Goal: Navigation & Orientation: Find specific page/section

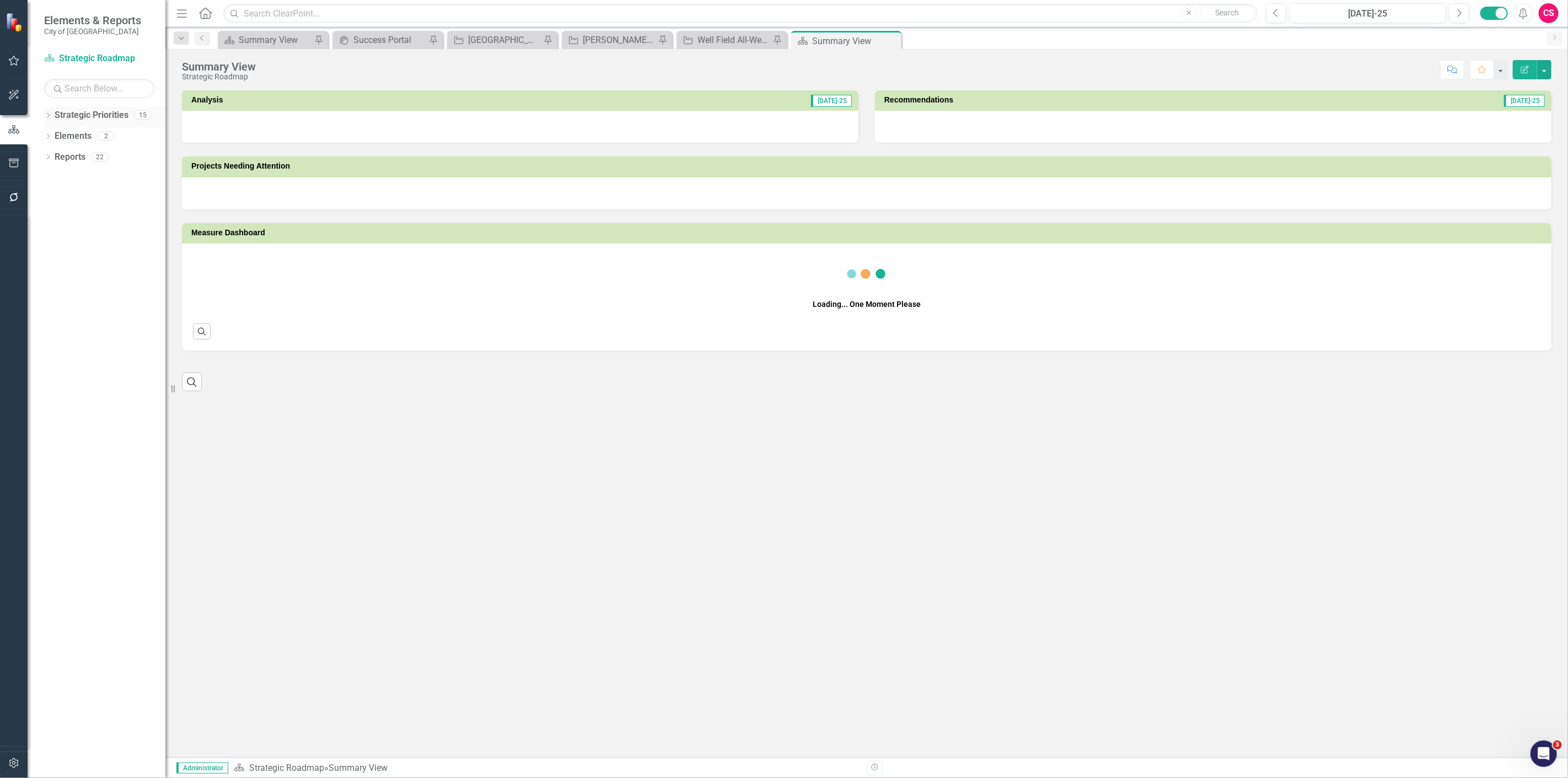
click at [48, 120] on div "Dropdown" at bounding box center [48, 116] width 8 height 9
click at [47, 113] on icon "Dropdown" at bounding box center [48, 116] width 8 height 6
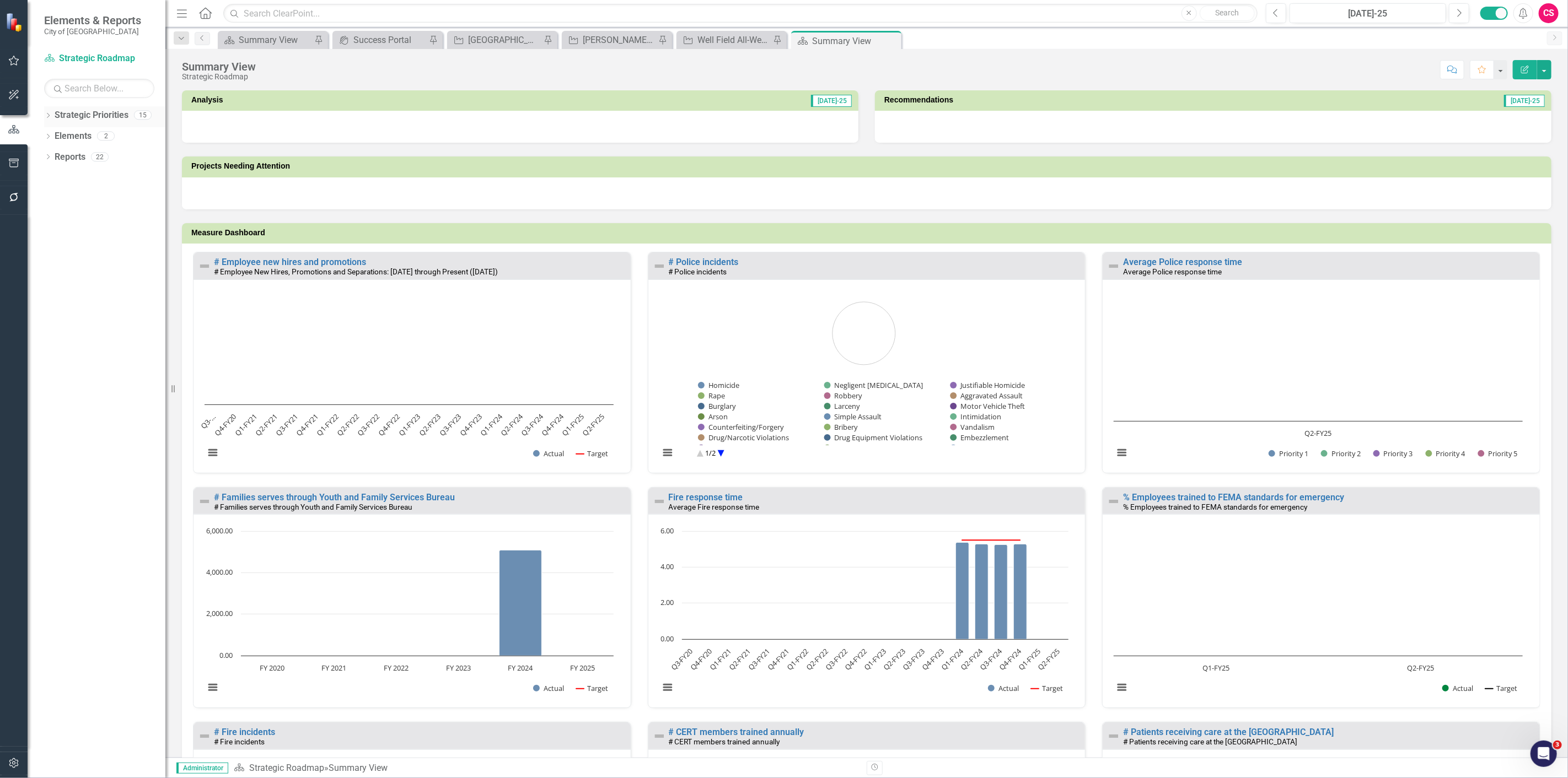
click at [48, 118] on icon "Dropdown" at bounding box center [48, 116] width 8 height 6
click at [81, 203] on link "Capital Improvement Program - ARCHIVE" at bounding box center [113, 199] width 105 height 13
click at [80, 200] on link "Capital Improvement Program - ARCHIVE" at bounding box center [113, 199] width 105 height 13
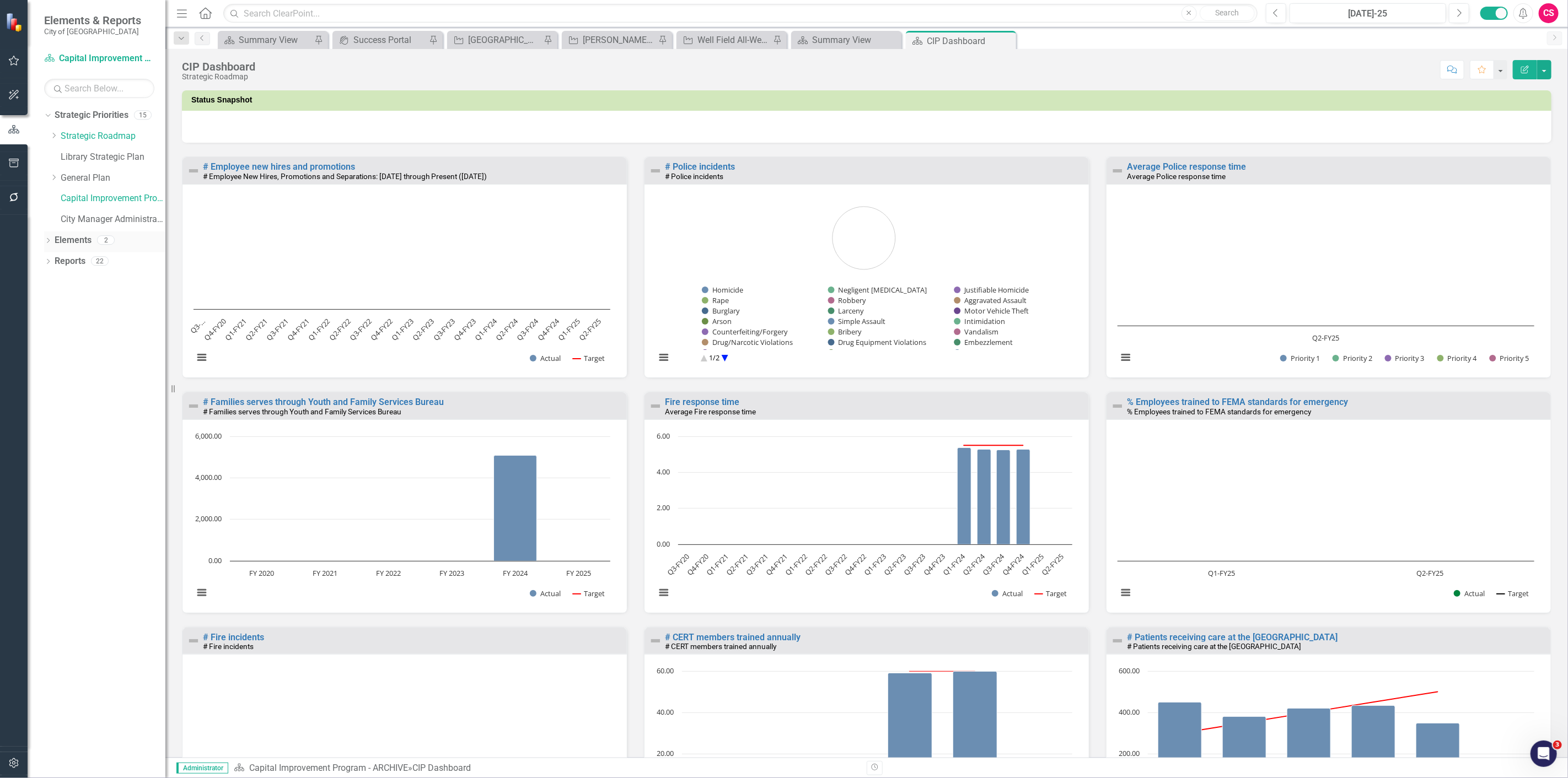
click at [70, 237] on link "Elements" at bounding box center [73, 240] width 37 height 13
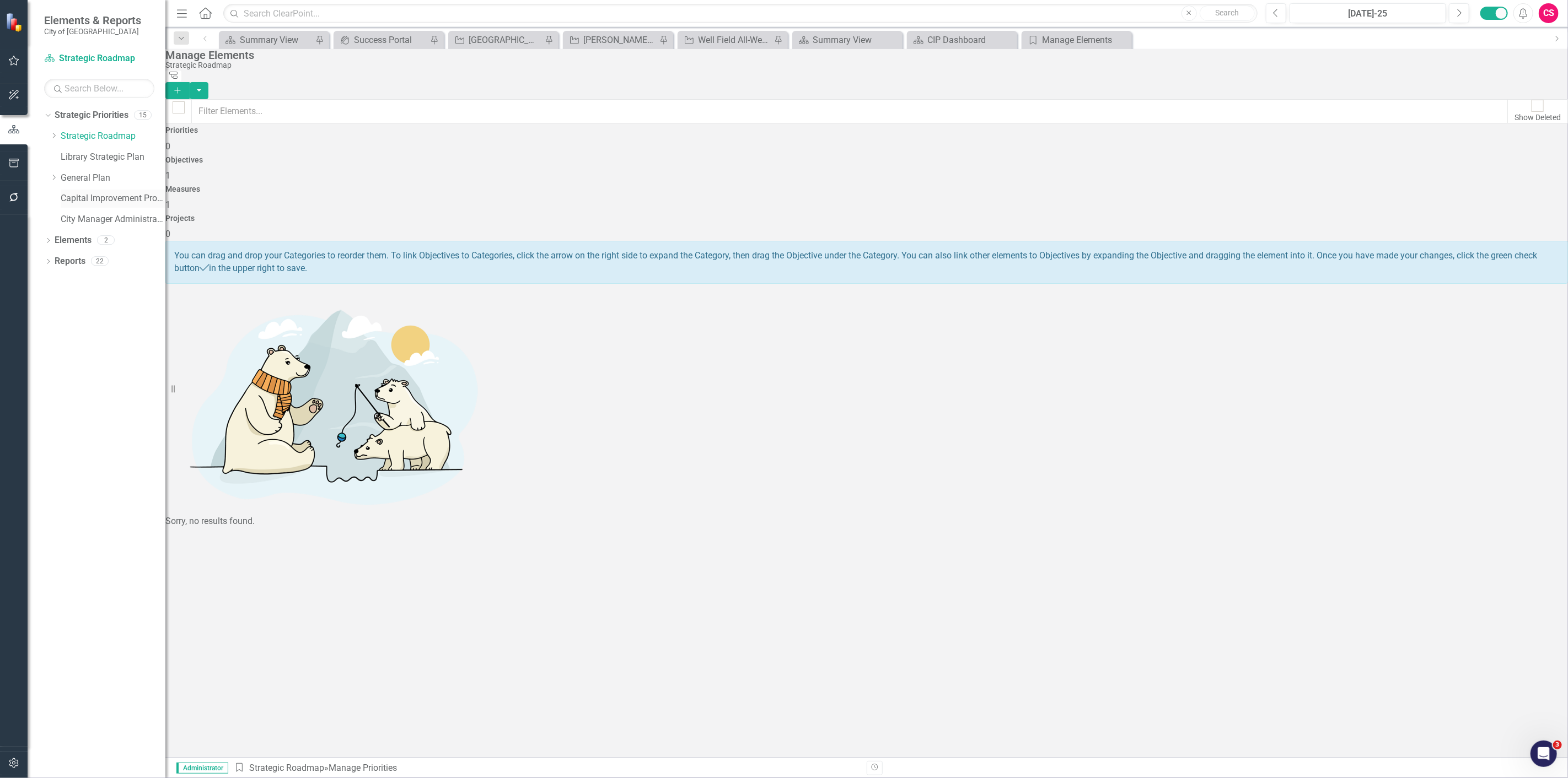
click at [84, 201] on link "Capital Improvement Program - ARCHIVE" at bounding box center [113, 199] width 105 height 13
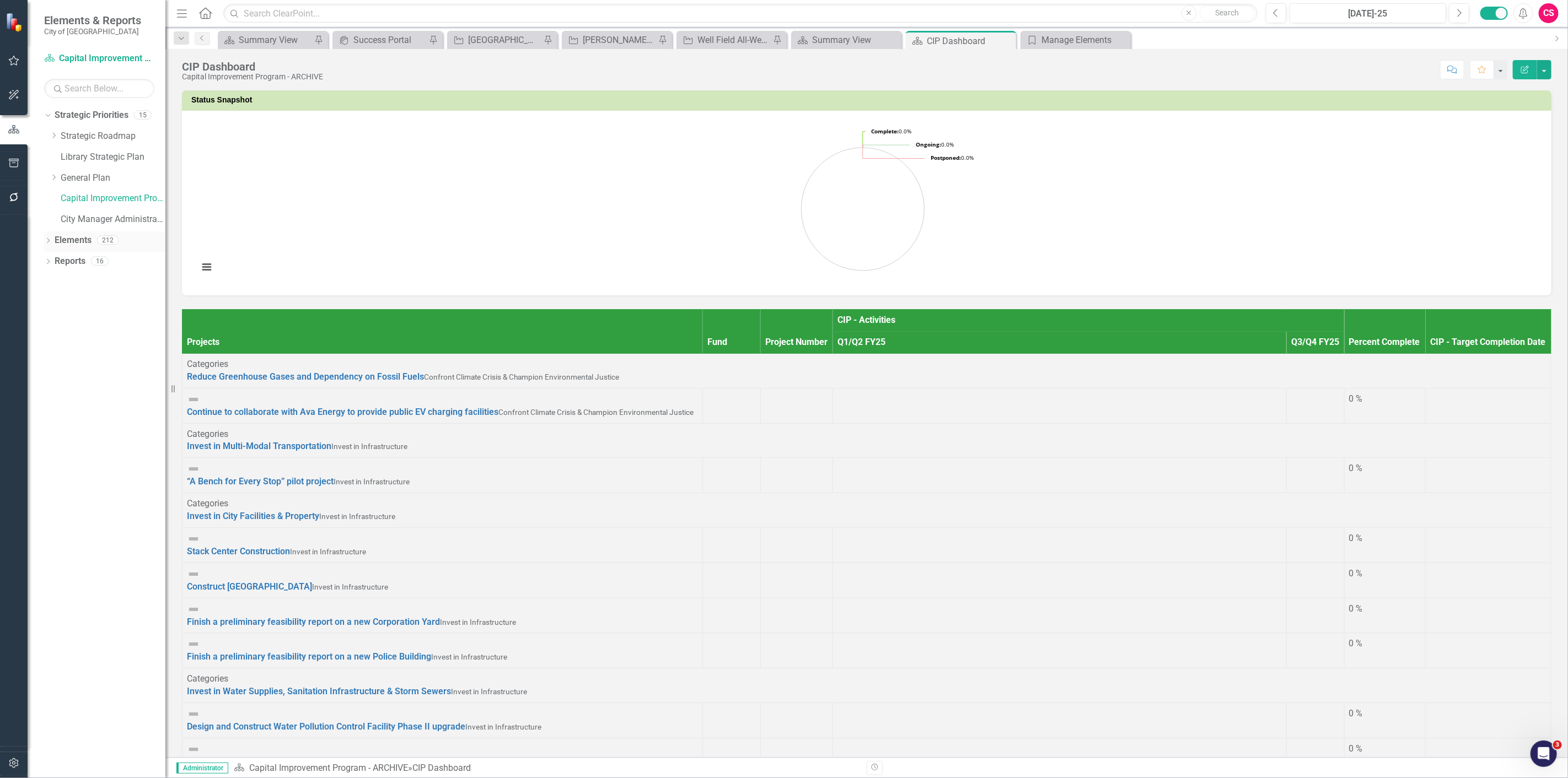
click at [80, 240] on link "Elements" at bounding box center [73, 240] width 37 height 13
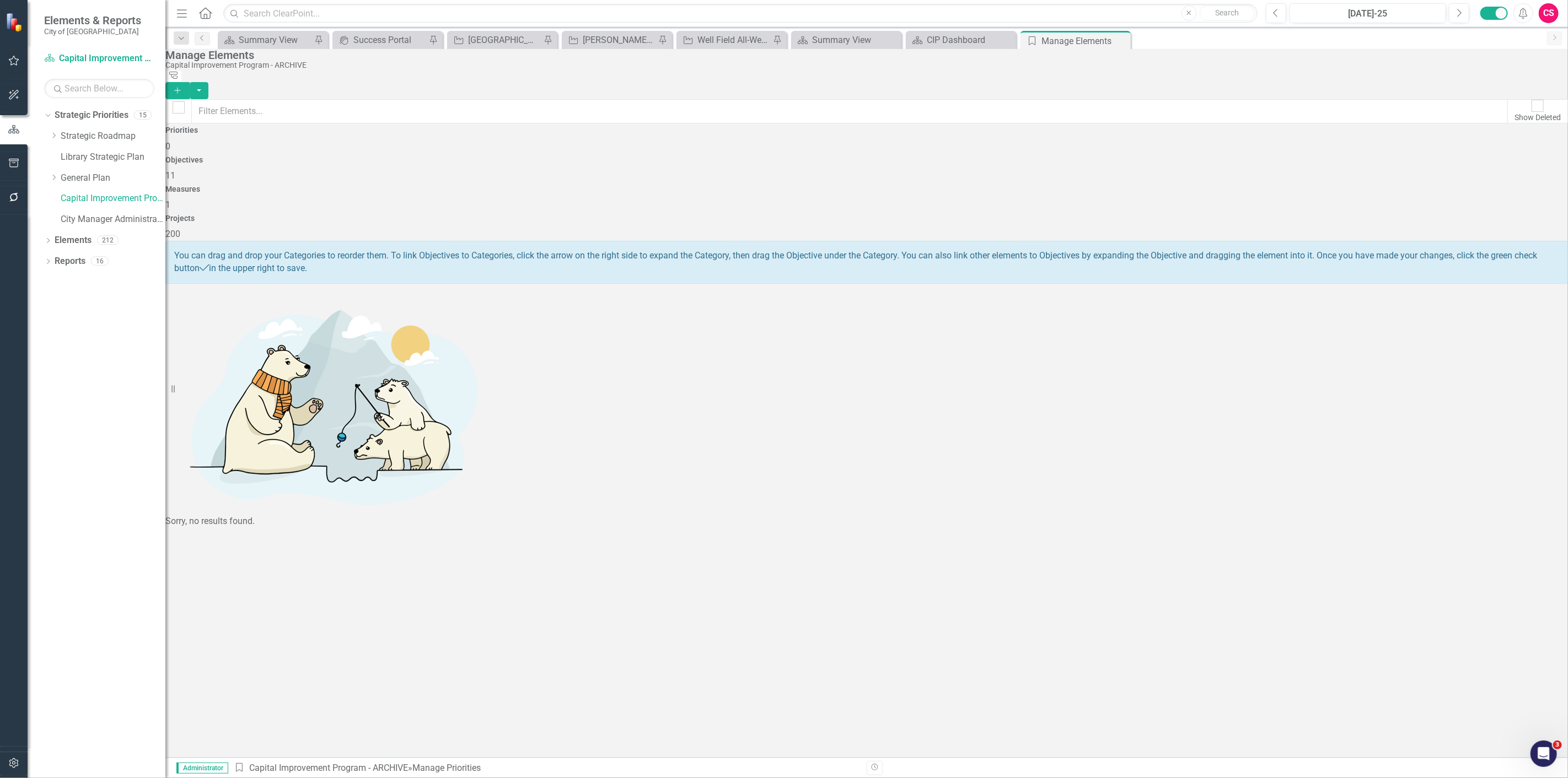
drag, startPoint x: 664, startPoint y: 113, endPoint x: 677, endPoint y: 136, distance: 26.4
click at [671, 121] on div "Show Deleted" at bounding box center [866, 111] width 1403 height 24
click at [677, 156] on div "Objectives 11" at bounding box center [866, 169] width 1403 height 26
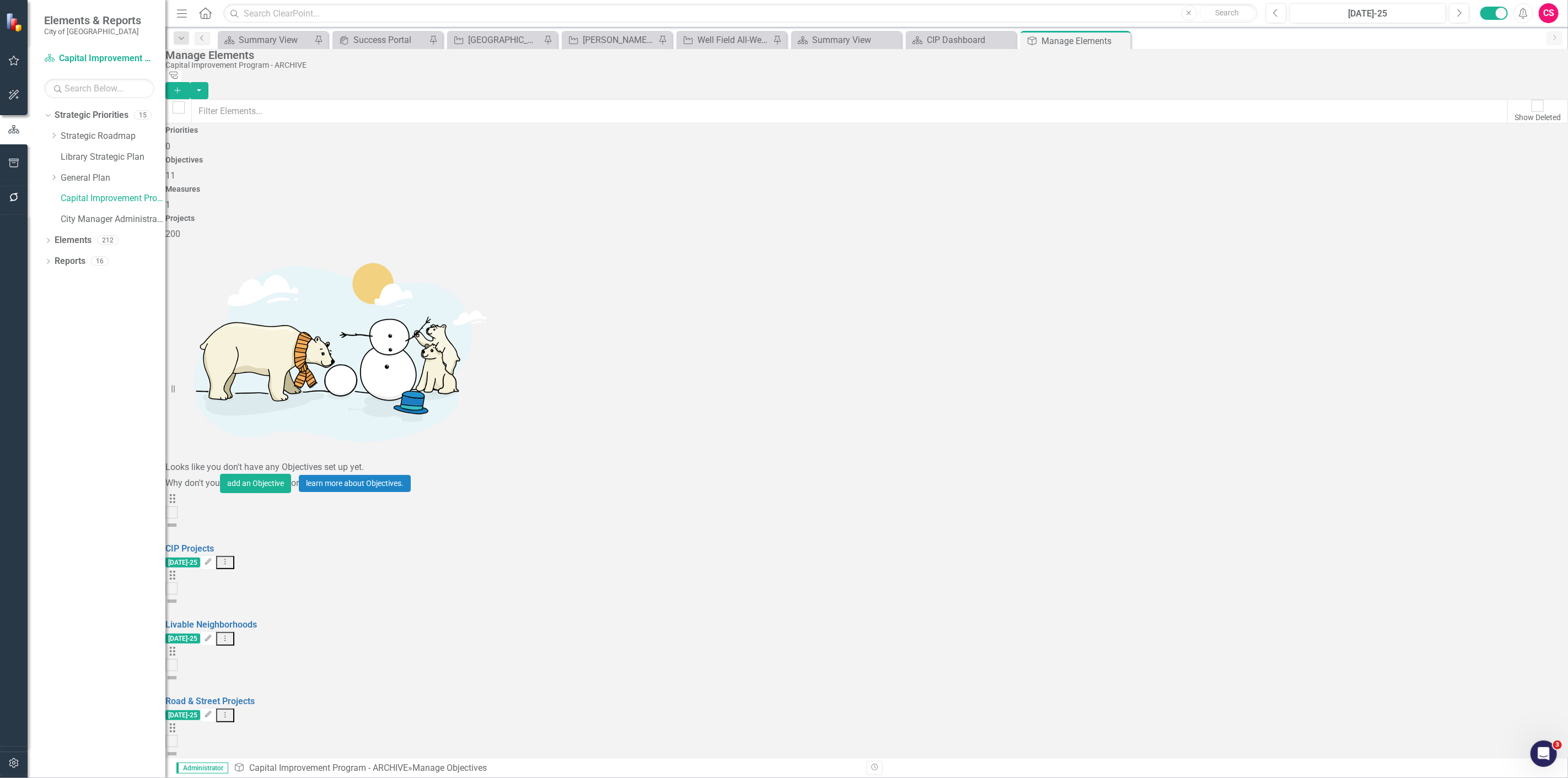
click at [258, 648] on div "Looks like you don't have any Objectives set up yet. Why don't you add an Objec…" at bounding box center [866, 787] width 1403 height 1092
click at [6, 368] on div at bounding box center [13, 481] width 28 height 532
